Goal: Navigation & Orientation: Find specific page/section

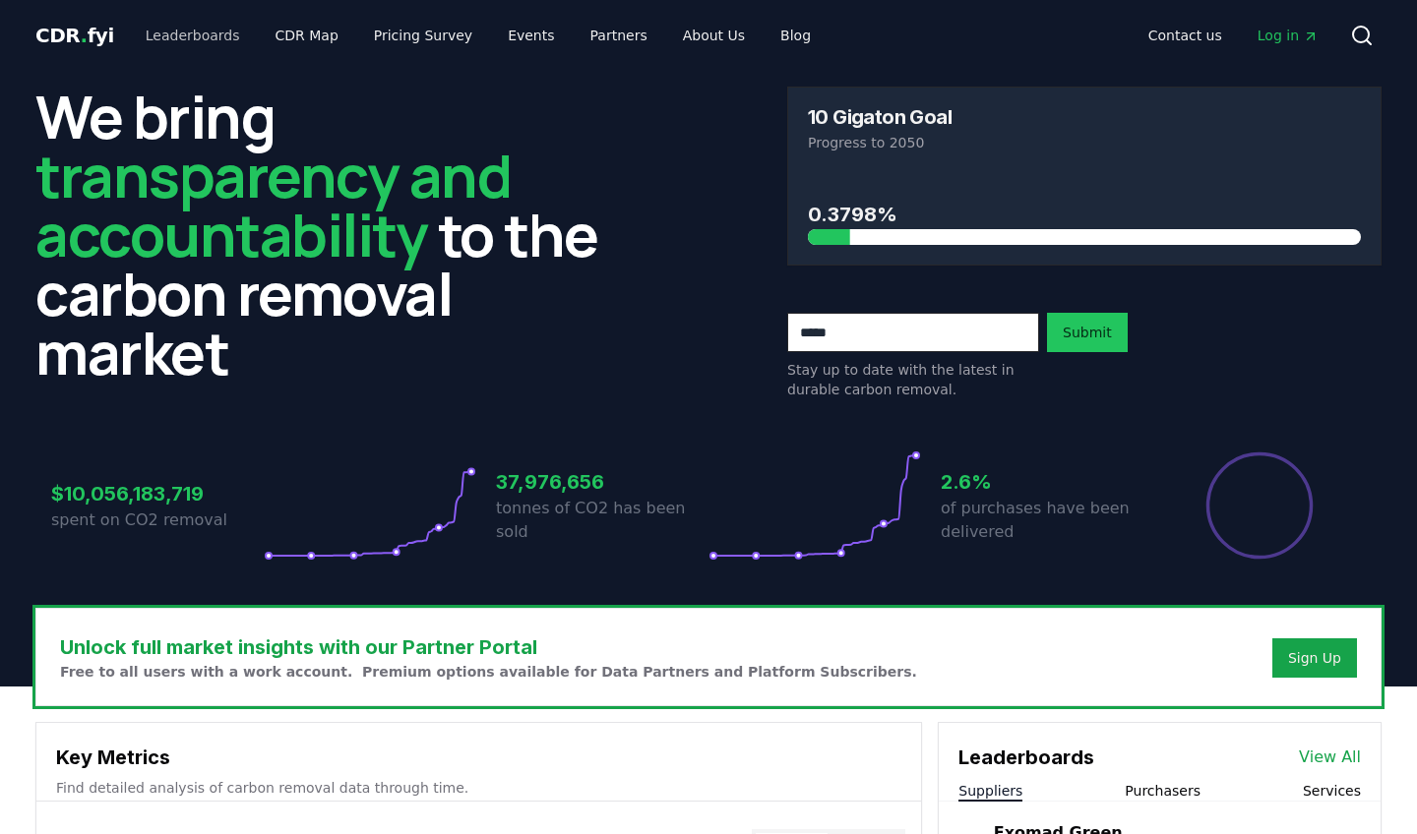
click at [203, 33] on link "Leaderboards" at bounding box center [193, 35] width 126 height 35
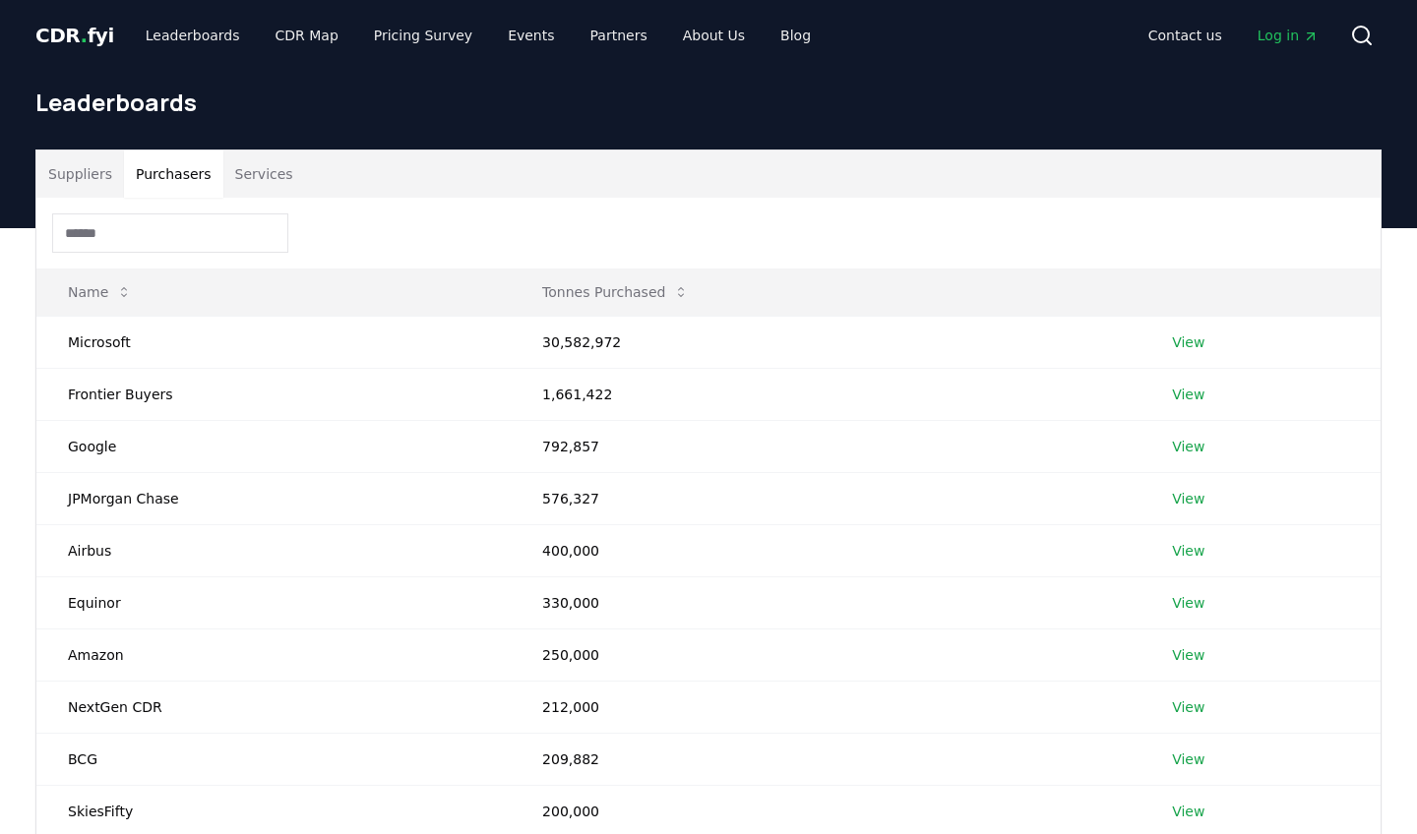
click at [197, 175] on button "Purchasers" at bounding box center [173, 174] width 99 height 47
click at [302, 36] on link "CDR Map" at bounding box center [307, 35] width 94 height 35
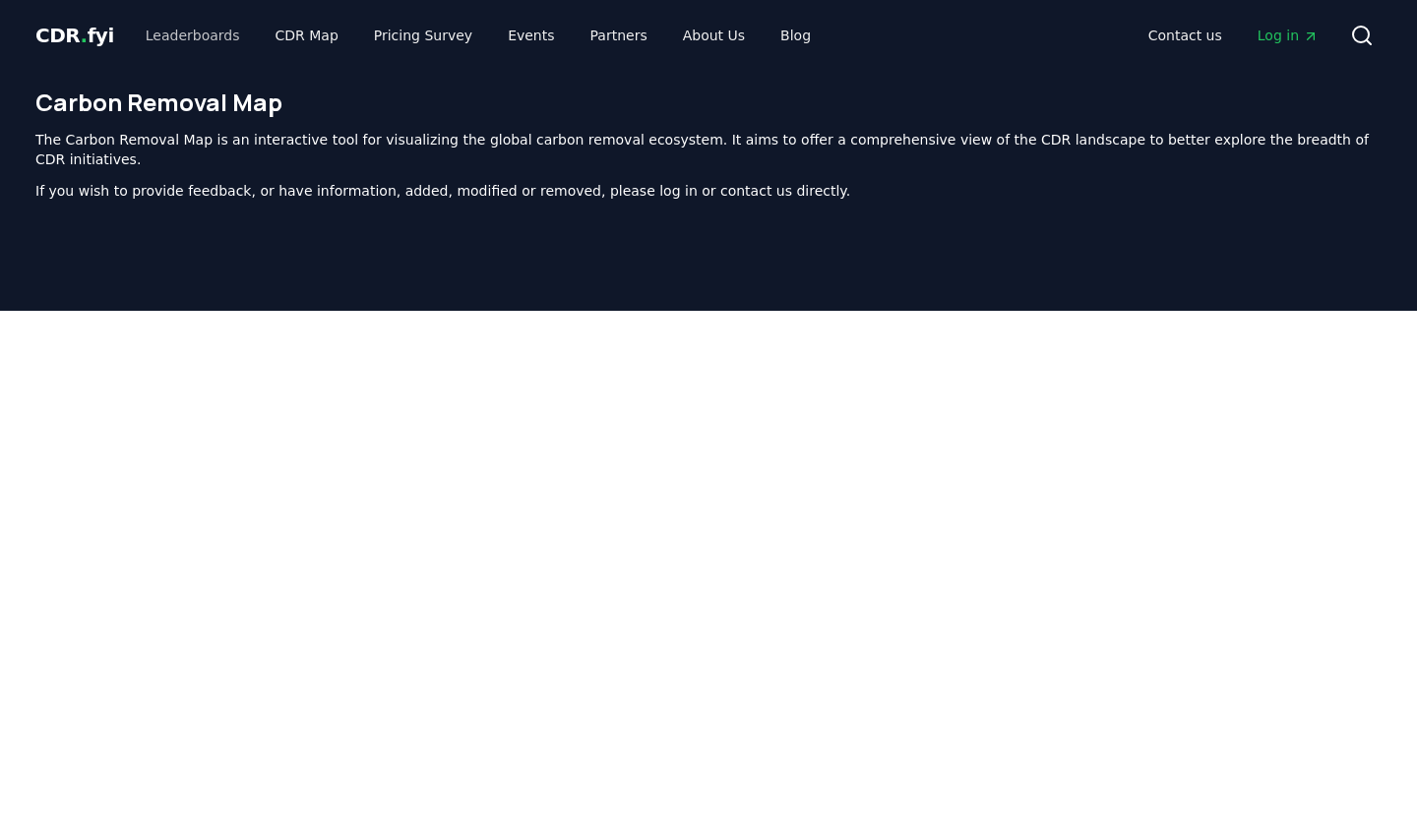
click at [213, 33] on link "Leaderboards" at bounding box center [193, 35] width 126 height 35
click at [193, 39] on link "Leaderboards" at bounding box center [193, 35] width 126 height 35
click at [207, 33] on link "Leaderboards" at bounding box center [193, 35] width 126 height 35
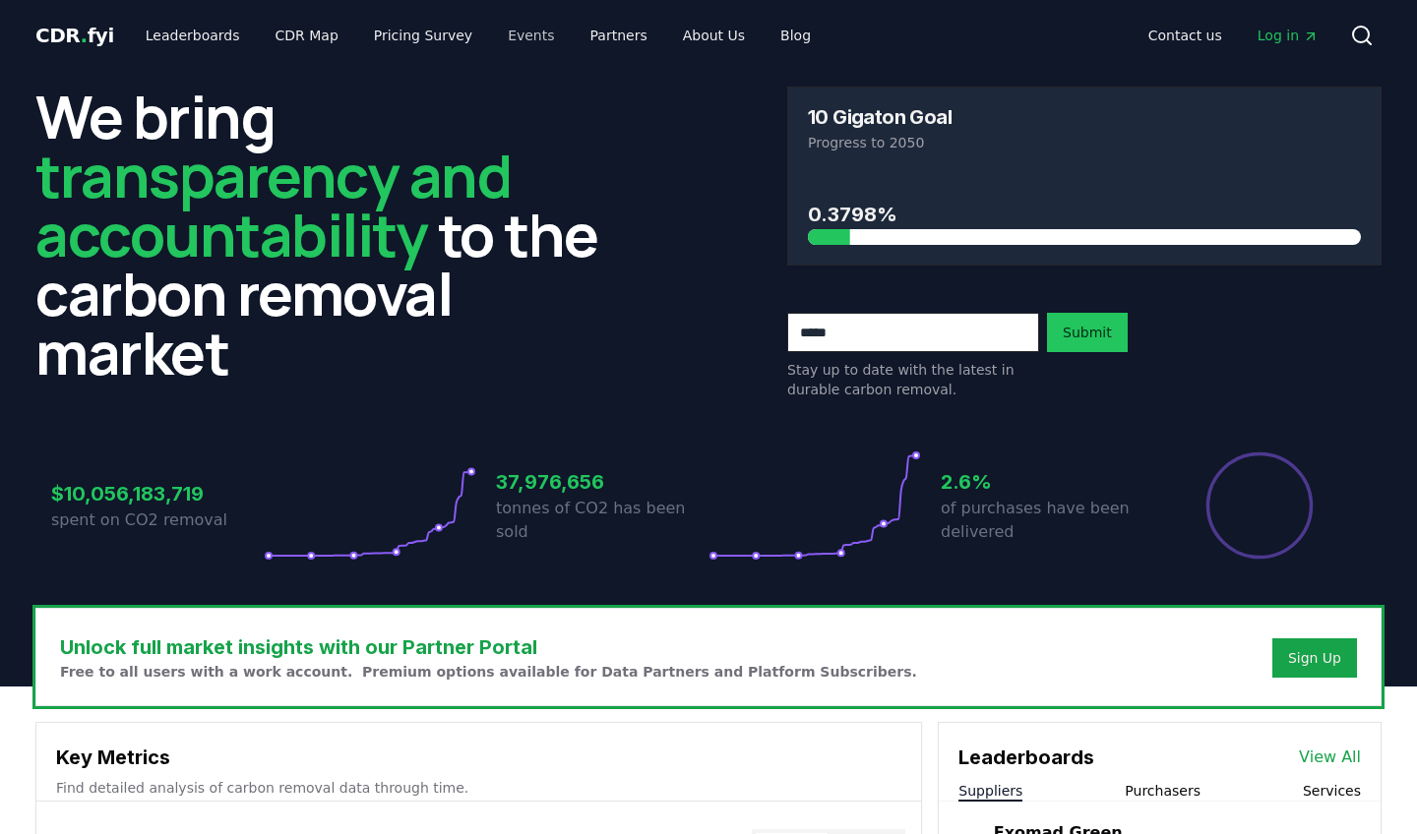
click at [516, 38] on link "Events" at bounding box center [531, 35] width 78 height 35
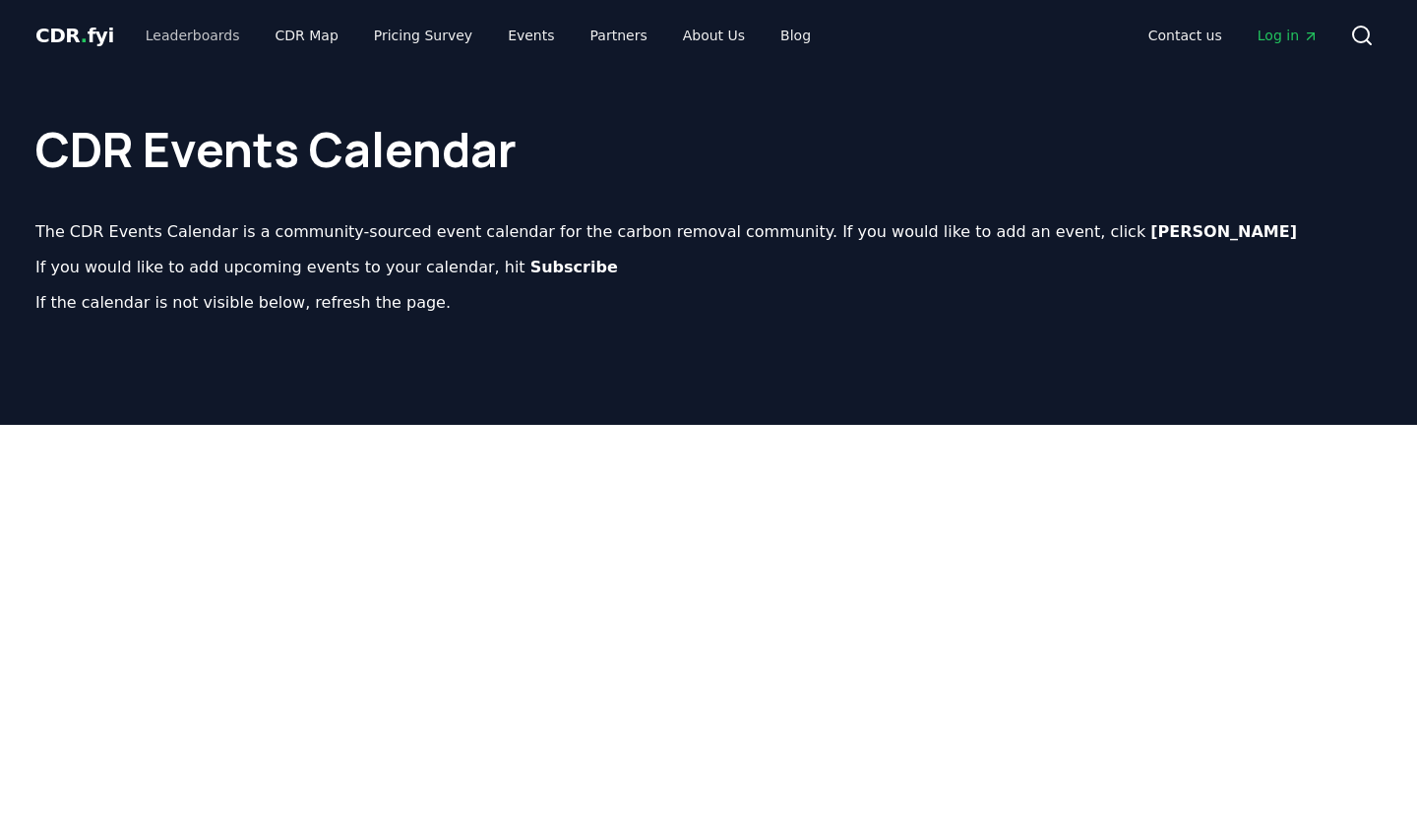
click at [206, 32] on link "Leaderboards" at bounding box center [193, 35] width 126 height 35
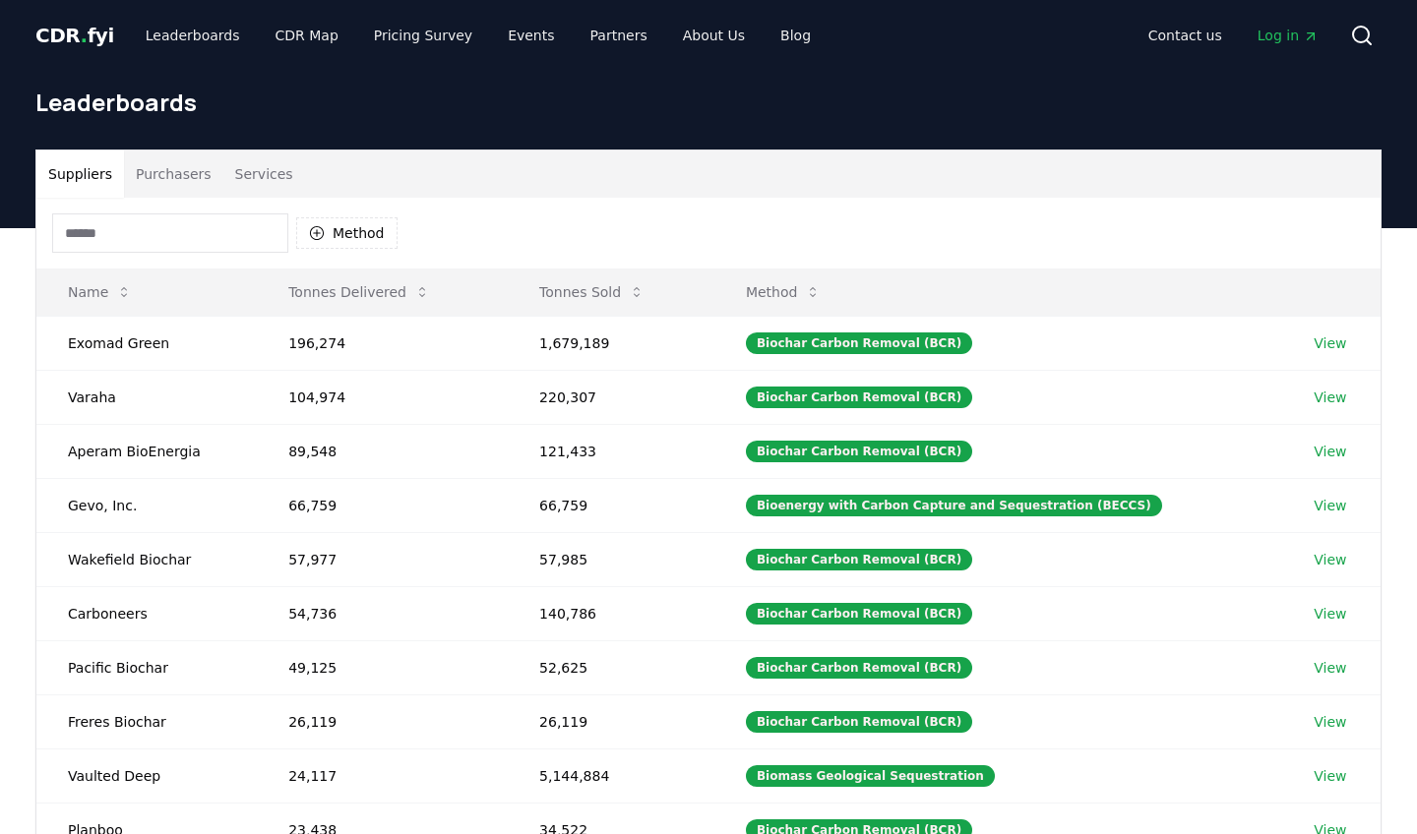
click at [178, 167] on button "Purchasers" at bounding box center [173, 174] width 99 height 47
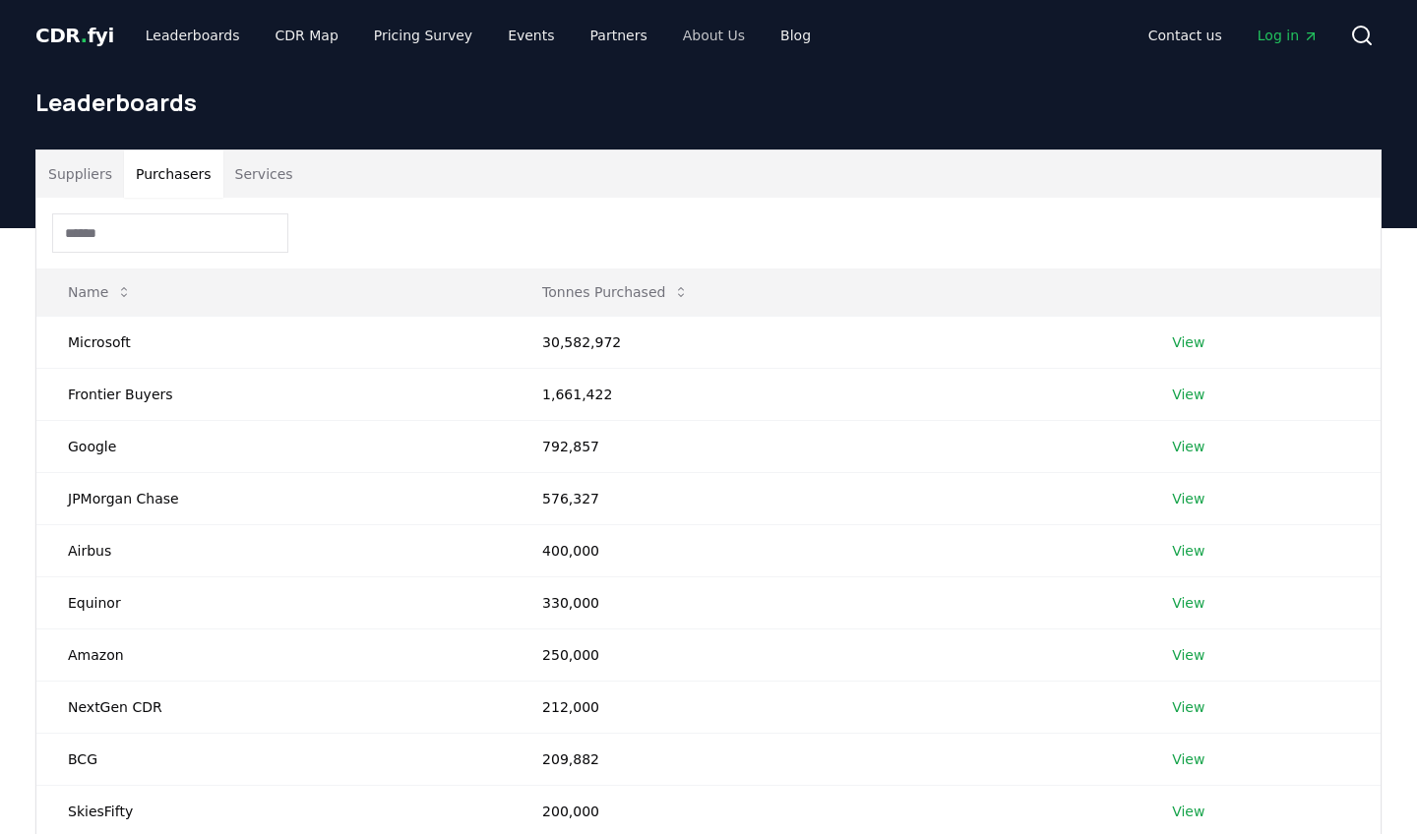
click at [702, 31] on link "About Us" at bounding box center [713, 35] width 93 height 35
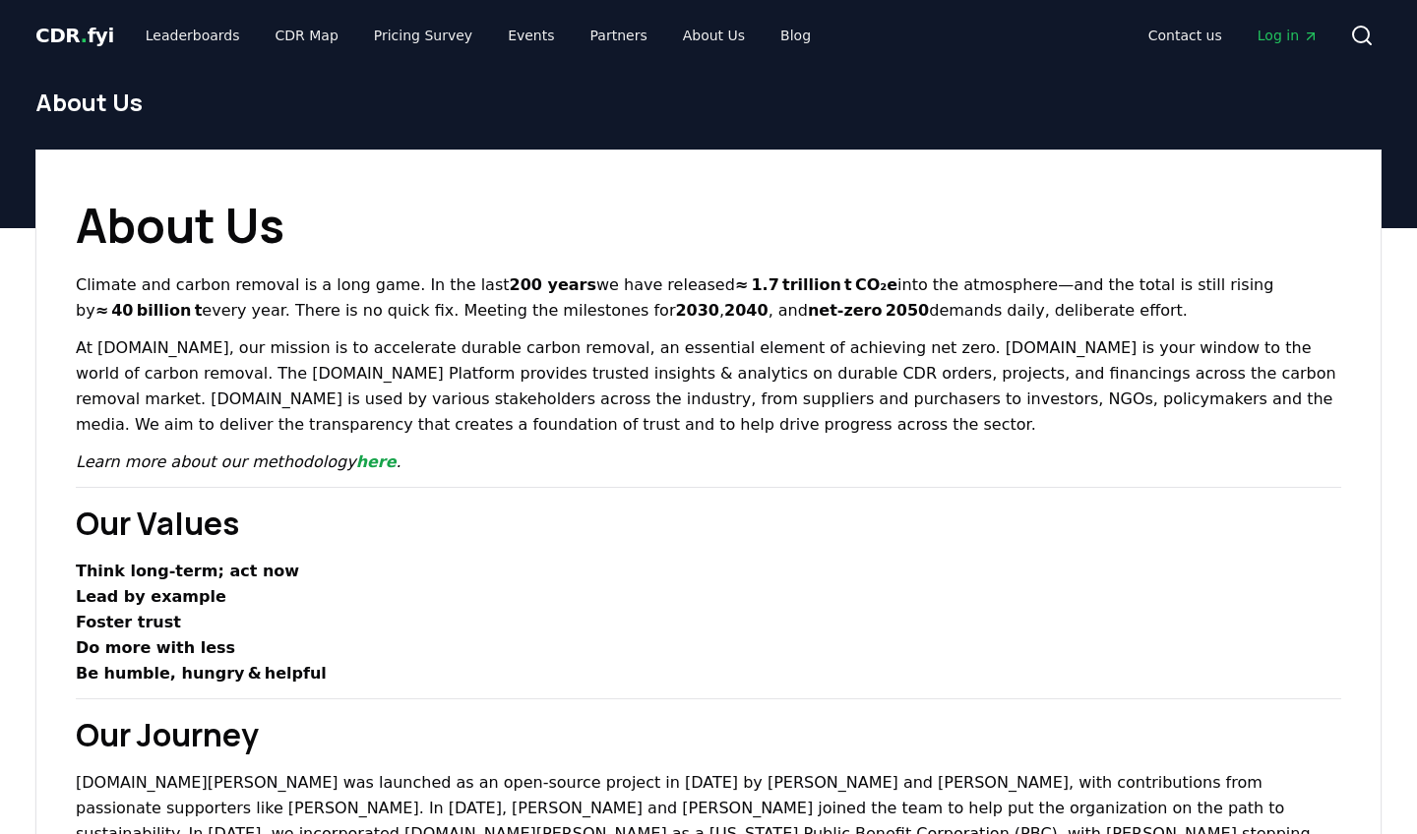
click at [74, 45] on span "CDR . fyi" at bounding box center [74, 36] width 79 height 24
